Goal: Information Seeking & Learning: Learn about a topic

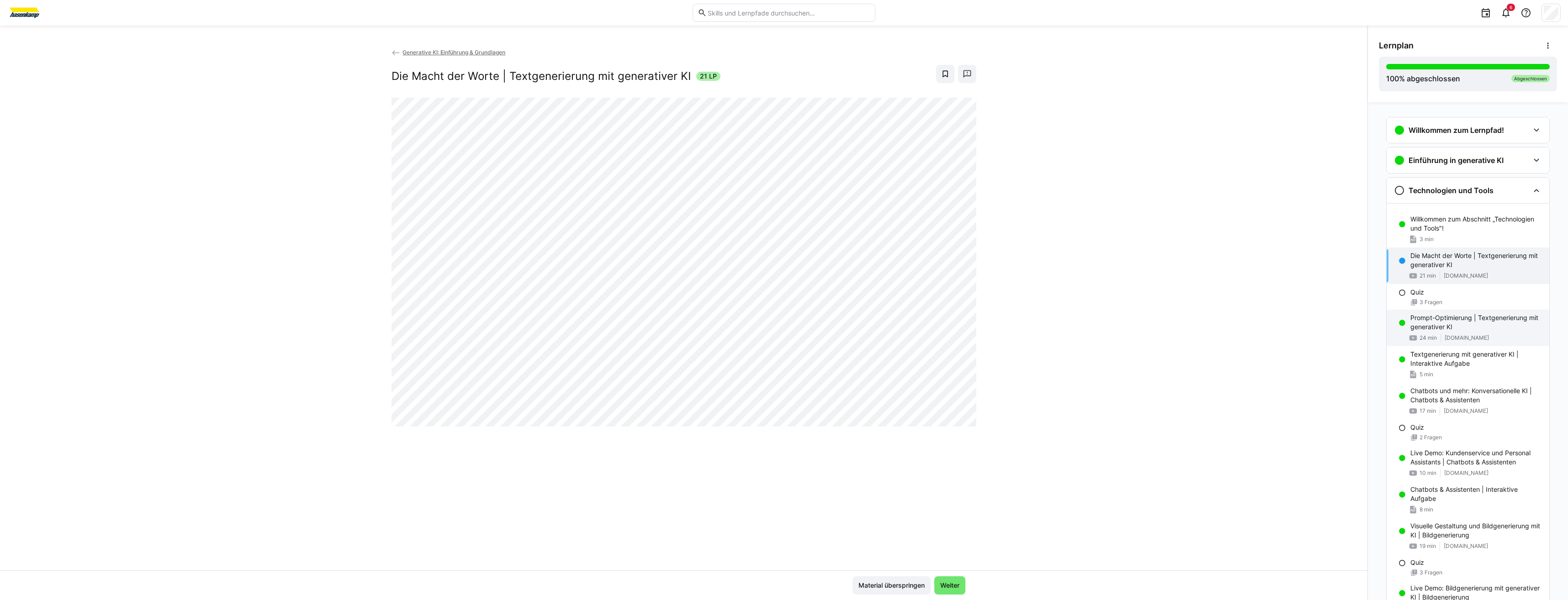
click at [1452, 322] on p "Prompt-Optimierung | Textgenerierung mit generativer KI" at bounding box center [1476, 323] width 131 height 18
click at [1482, 406] on div "Chatbots und mehr: Konversationelle KI | Chatbots & Assistenten 17 min [DOMAIN_…" at bounding box center [1468, 401] width 163 height 37
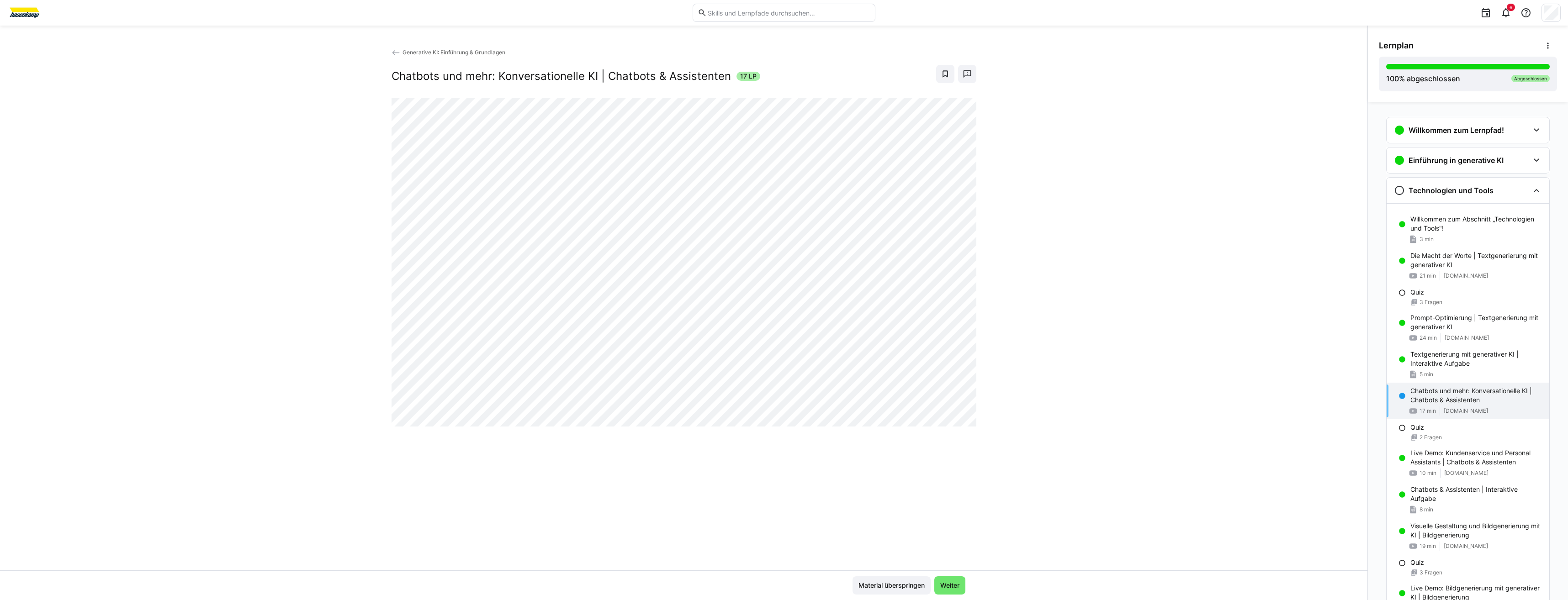
click at [5, 4] on header "6" at bounding box center [784, 13] width 1568 height 26
click at [15, 10] on img at bounding box center [24, 13] width 34 height 15
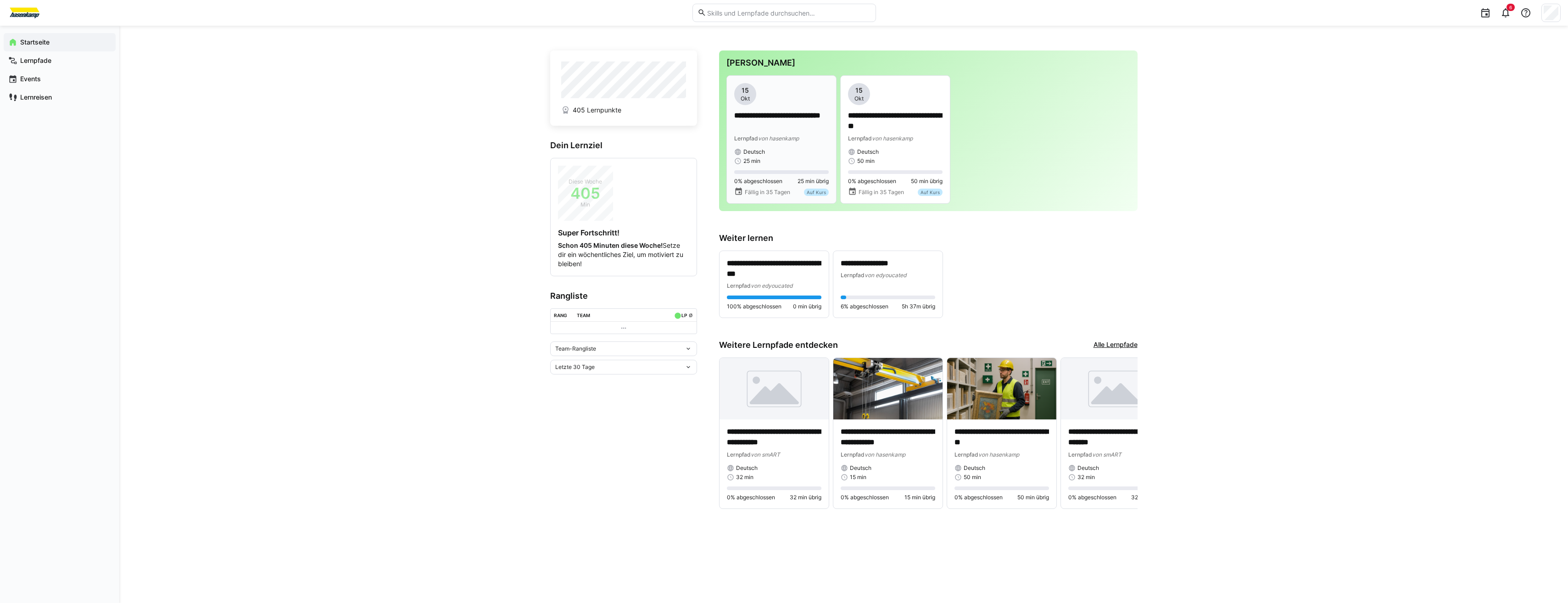
click at [801, 111] on p "**********" at bounding box center [781, 121] width 95 height 21
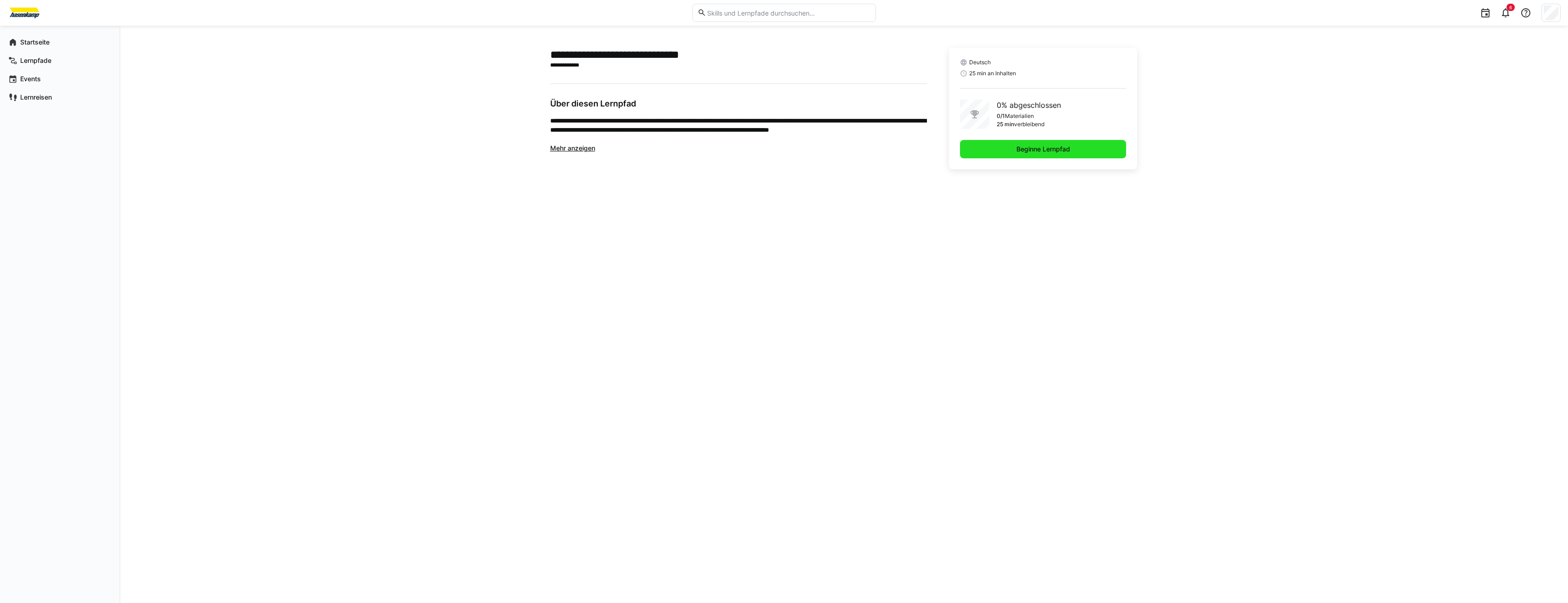
click at [1027, 152] on span "Beginne Lernpfad" at bounding box center [1043, 149] width 56 height 9
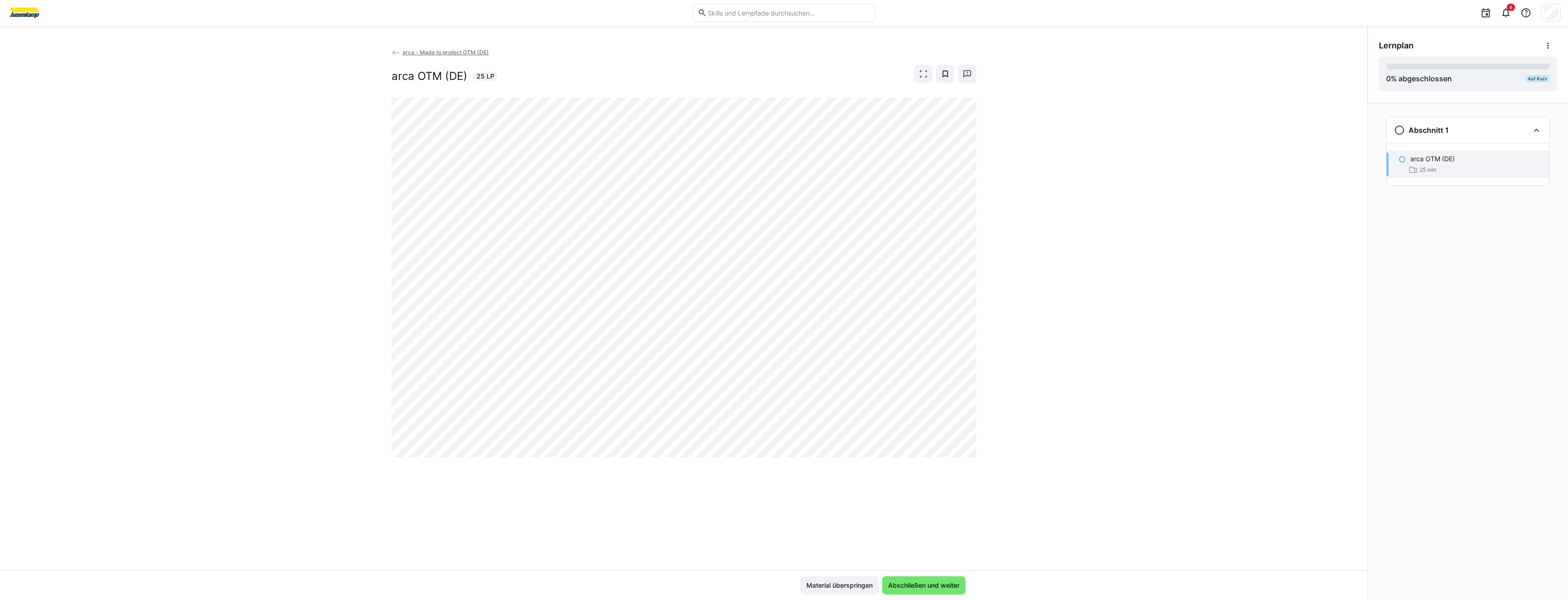
click at [638, 520] on div "arca - Made to protect OTM (DE) arca OTM (DE) 25 LP" at bounding box center [684, 309] width 1367 height 523
